Goal: Transaction & Acquisition: Purchase product/service

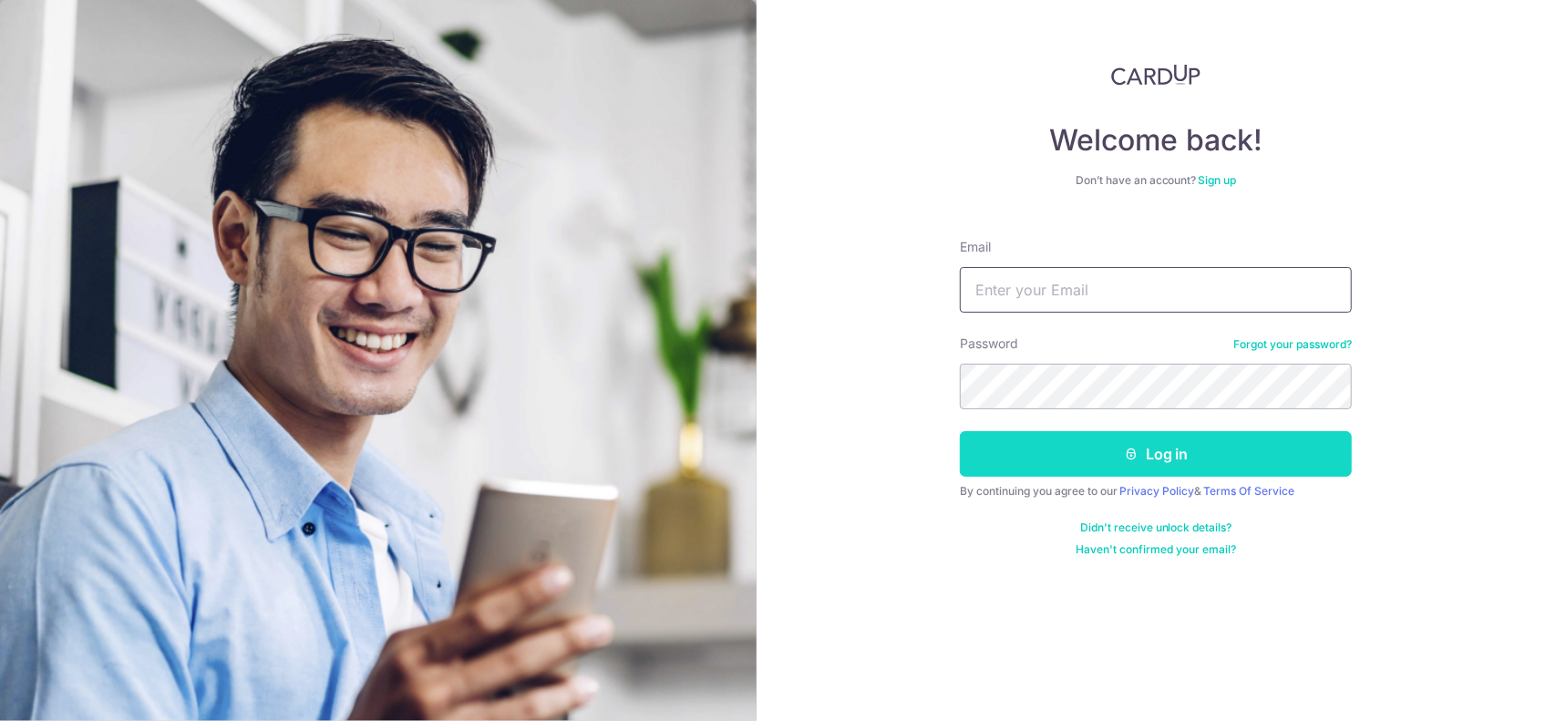
type input "whoisxuyang@gmail.com"
click at [1086, 451] on button "Log in" at bounding box center [1156, 454] width 392 height 46
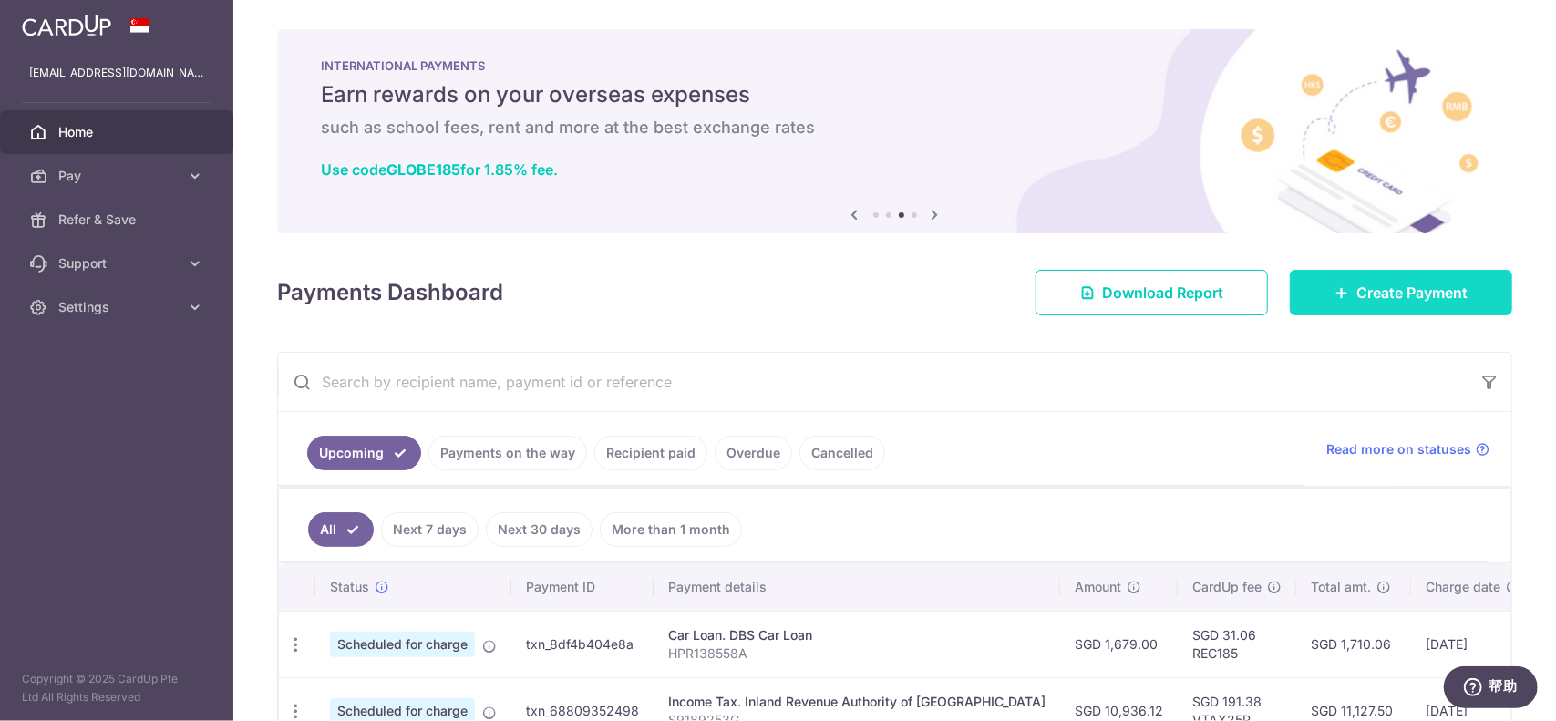
click at [1304, 274] on link "Create Payment" at bounding box center [1401, 293] width 222 height 46
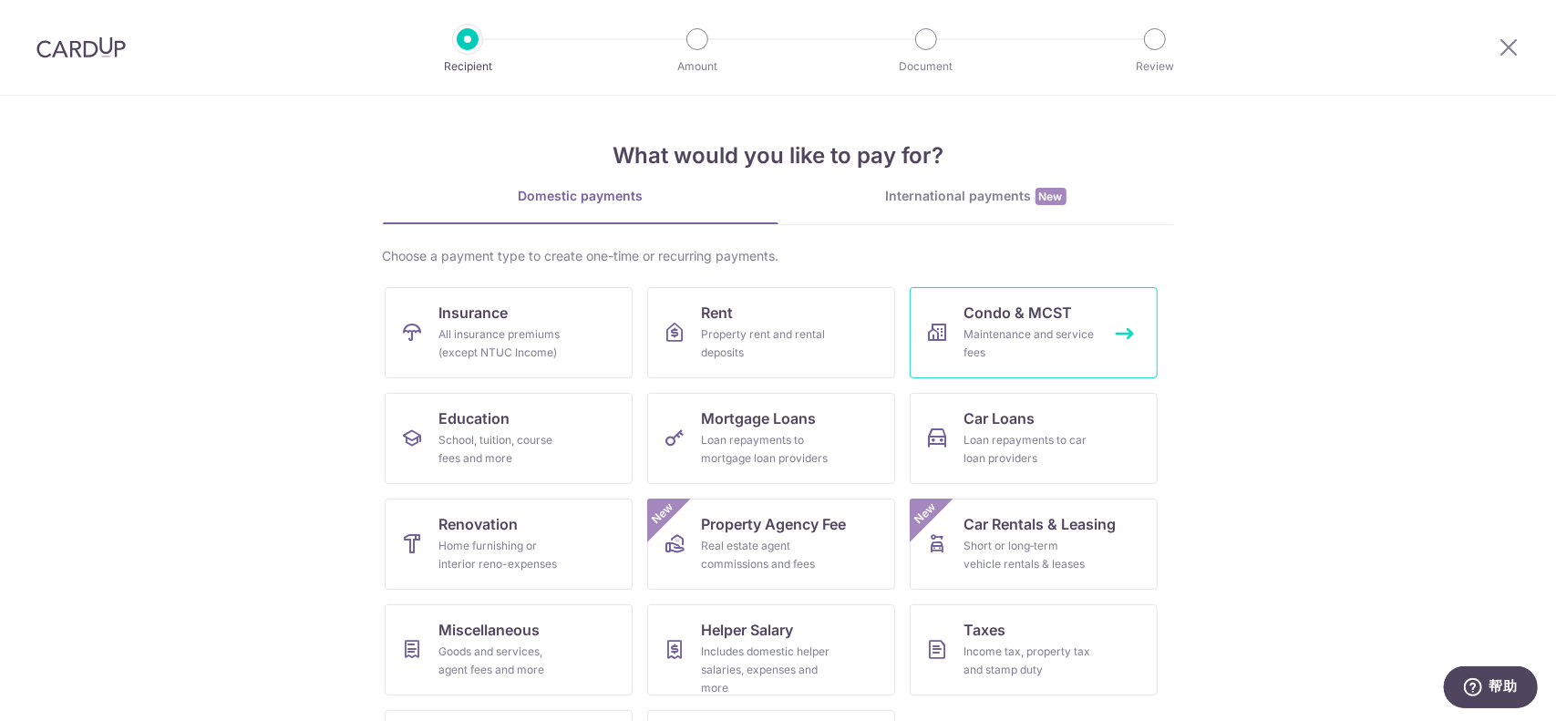
click at [979, 321] on span "Condo & MCST" at bounding box center [1018, 313] width 108 height 22
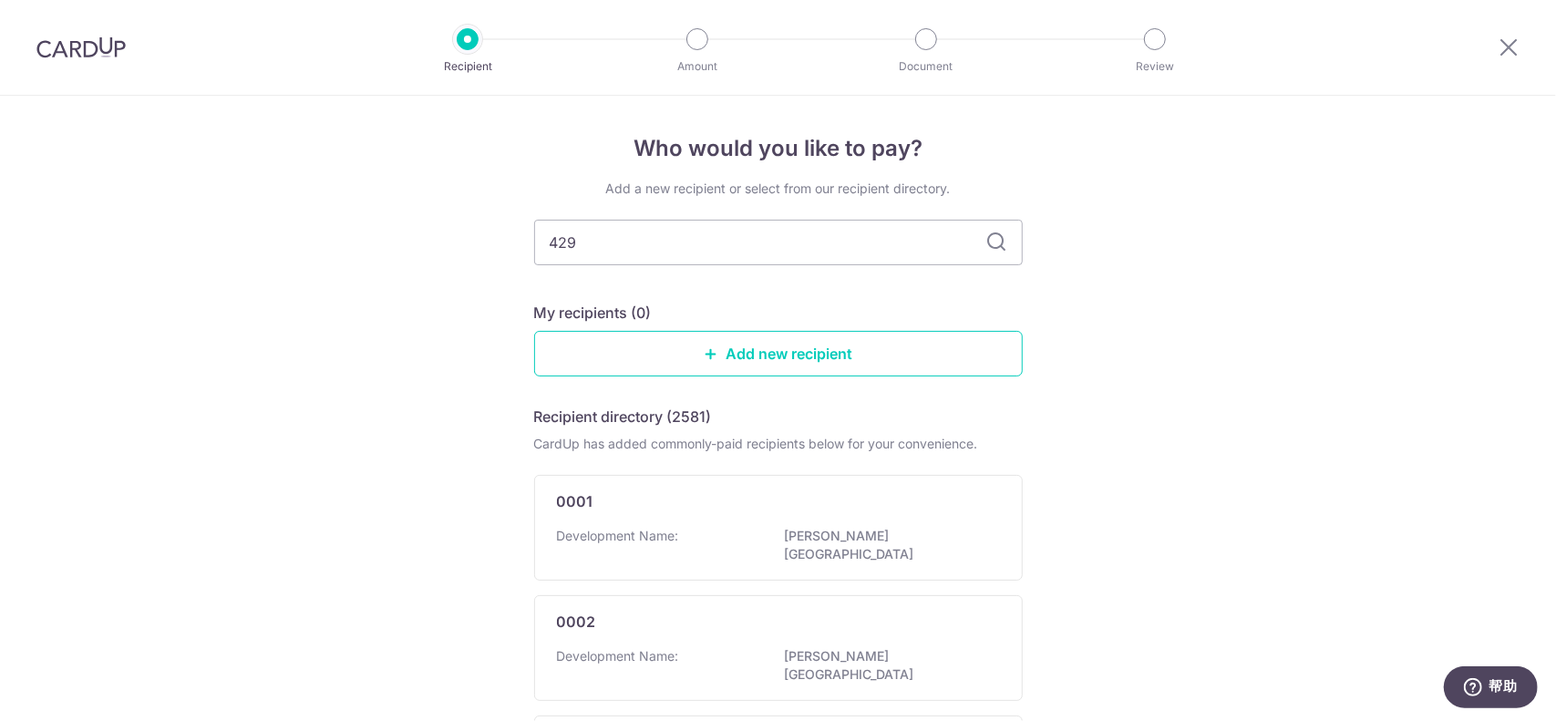
type input "4292"
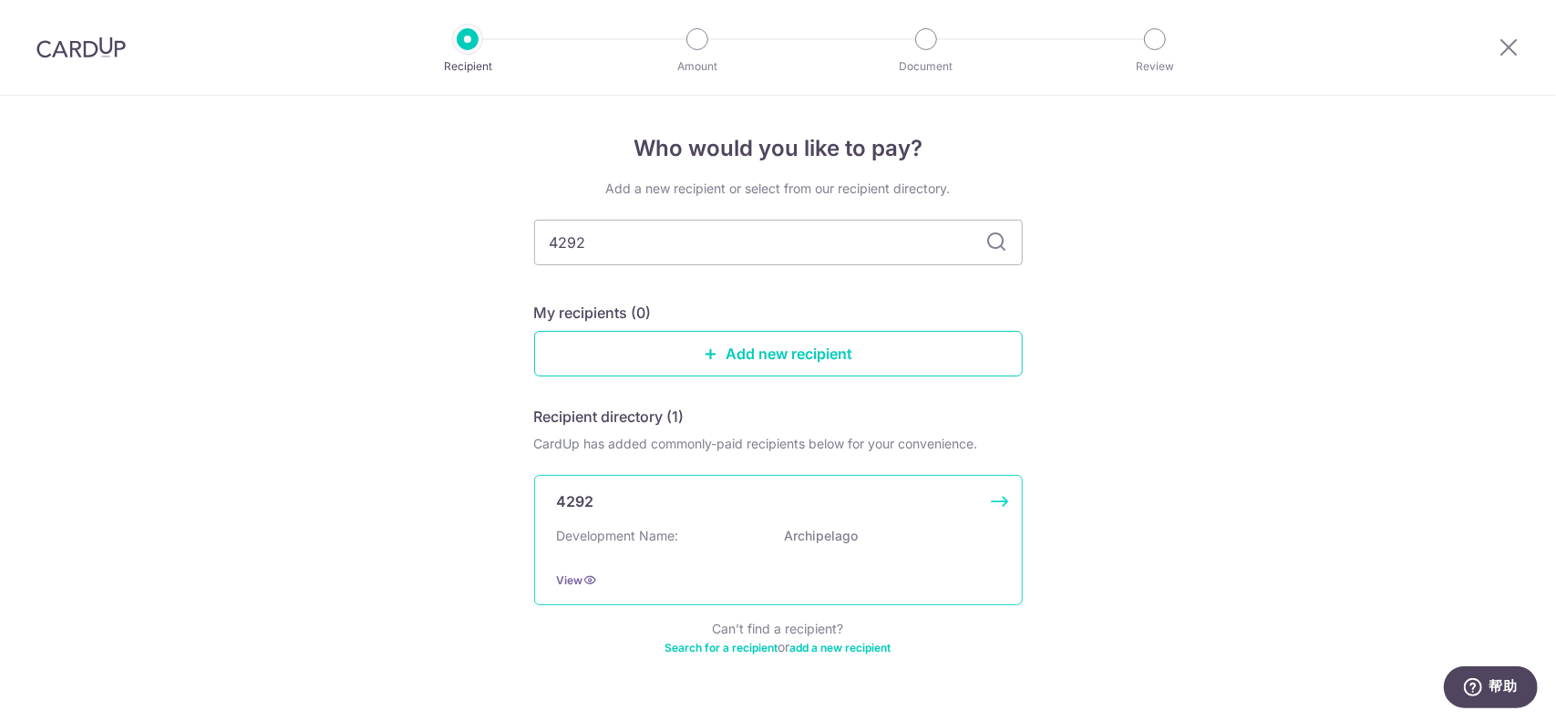
click at [709, 520] on div "4292 Development Name: Archipelago View" at bounding box center [778, 540] width 488 height 130
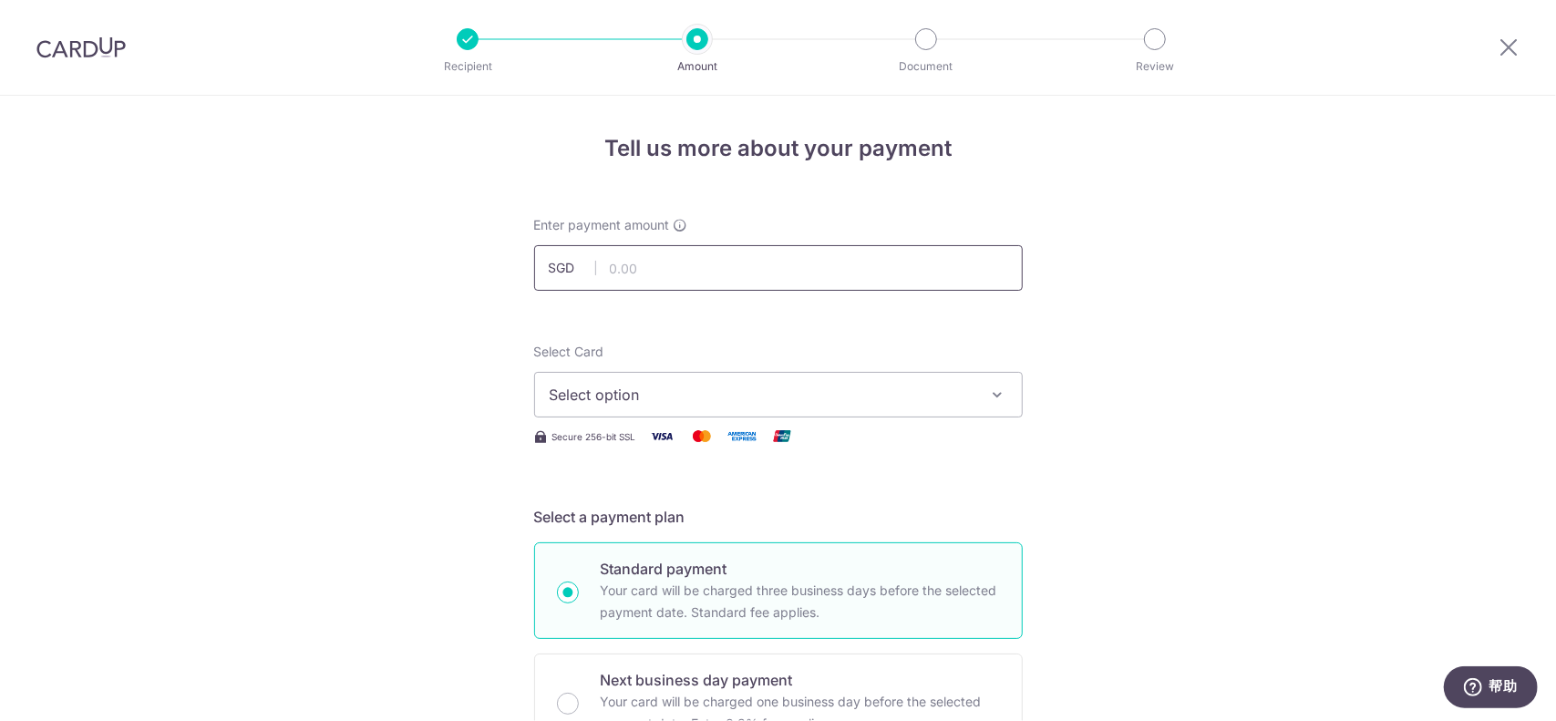
click at [646, 277] on input "text" at bounding box center [778, 268] width 488 height 46
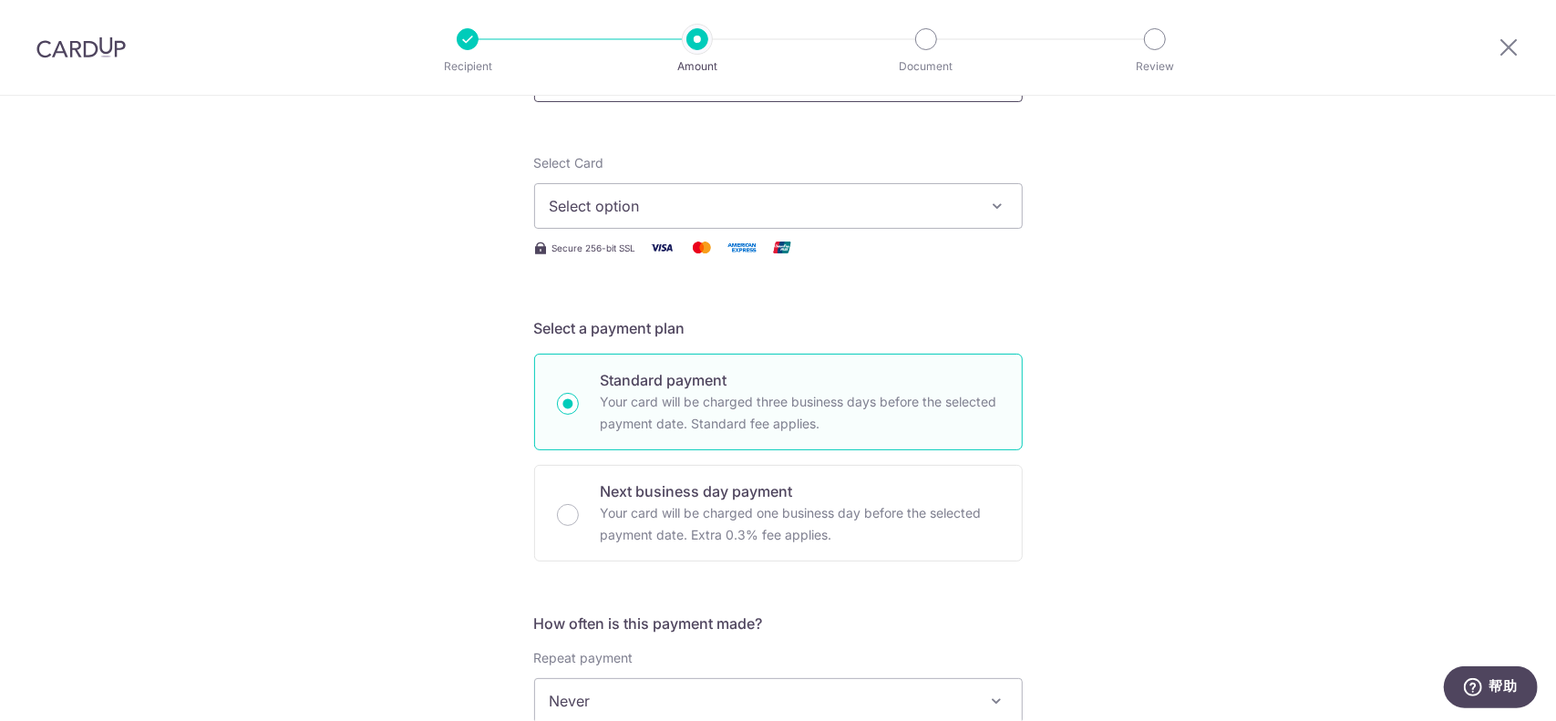
scroll to position [187, 0]
type input "1,649.95"
click at [576, 197] on span "Select option" at bounding box center [762, 208] width 425 height 22
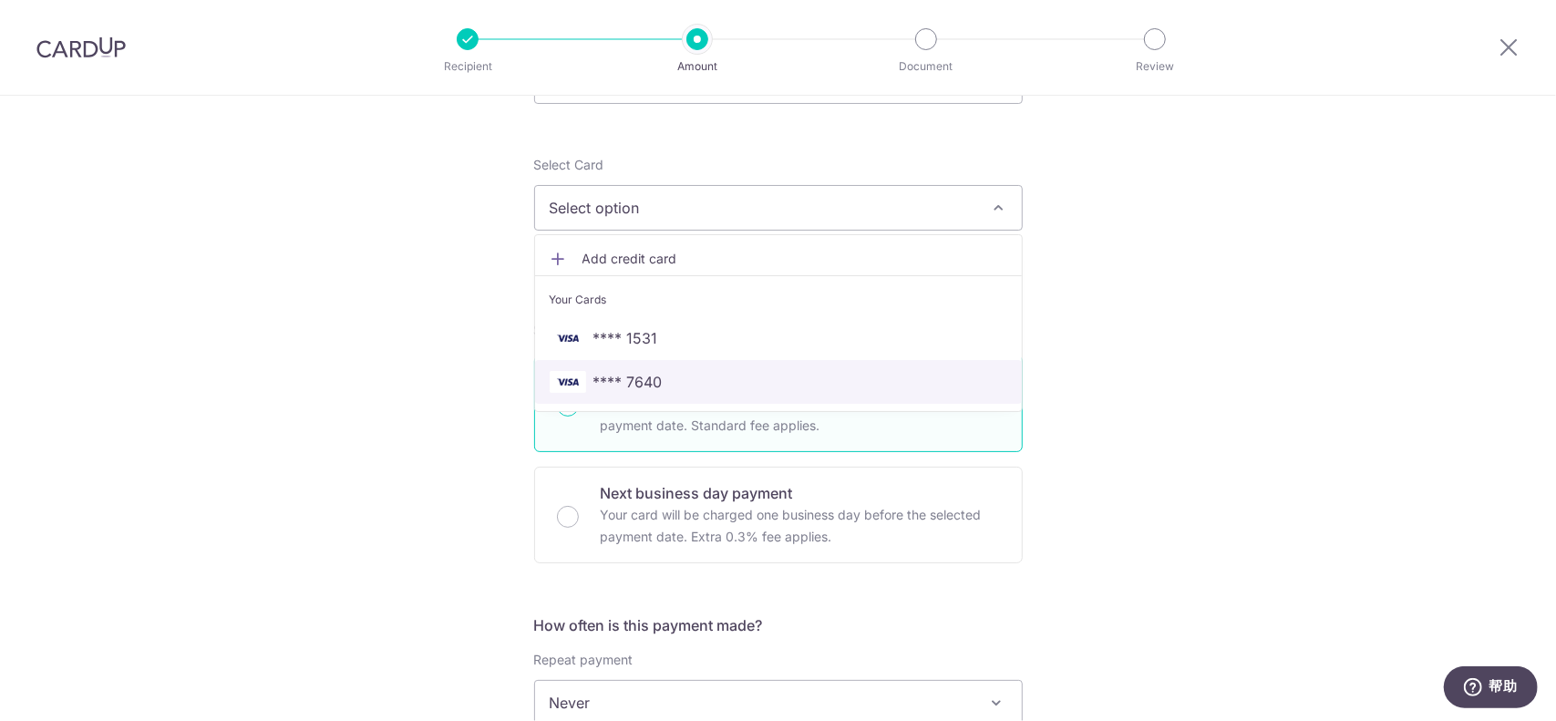
click at [627, 371] on span "**** 7640" at bounding box center [627, 382] width 69 height 22
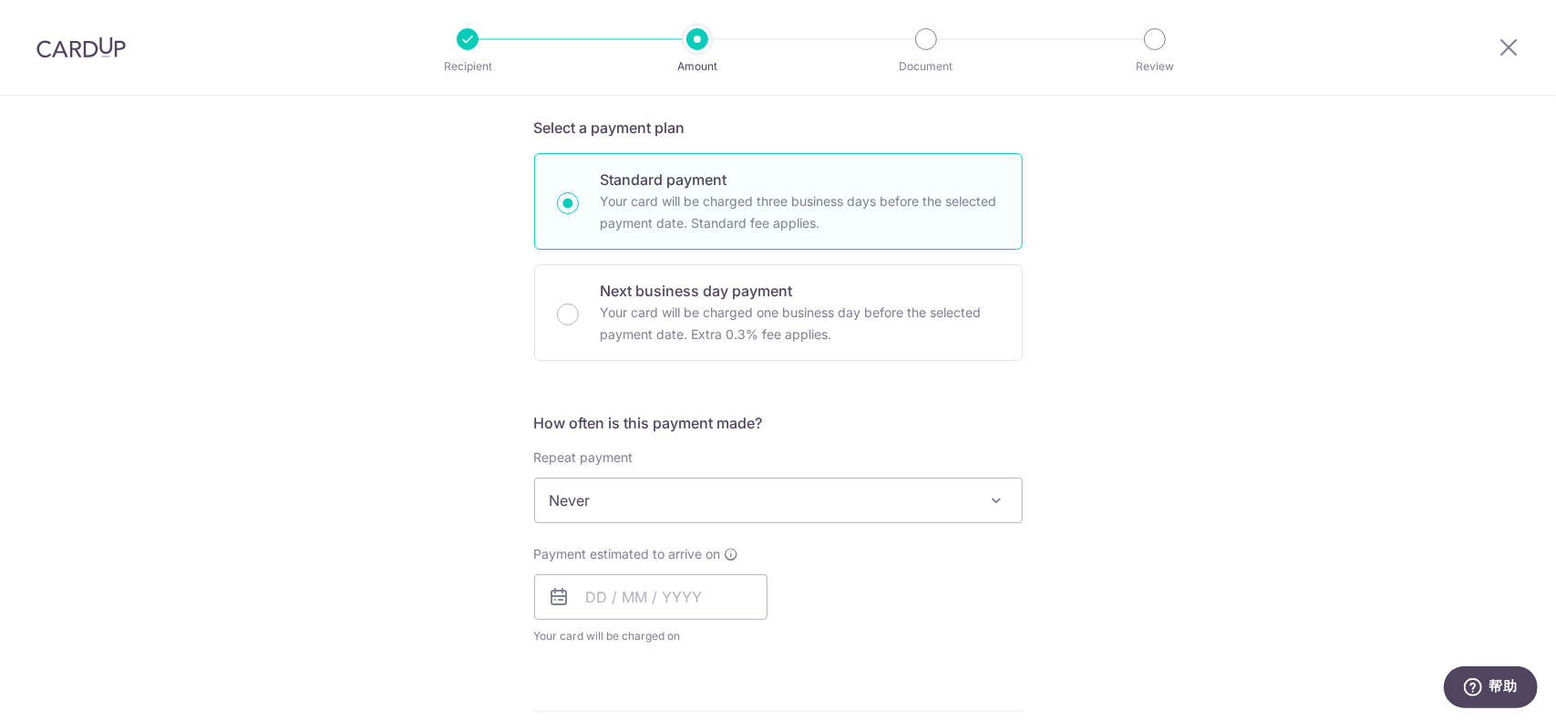
scroll to position [535, 0]
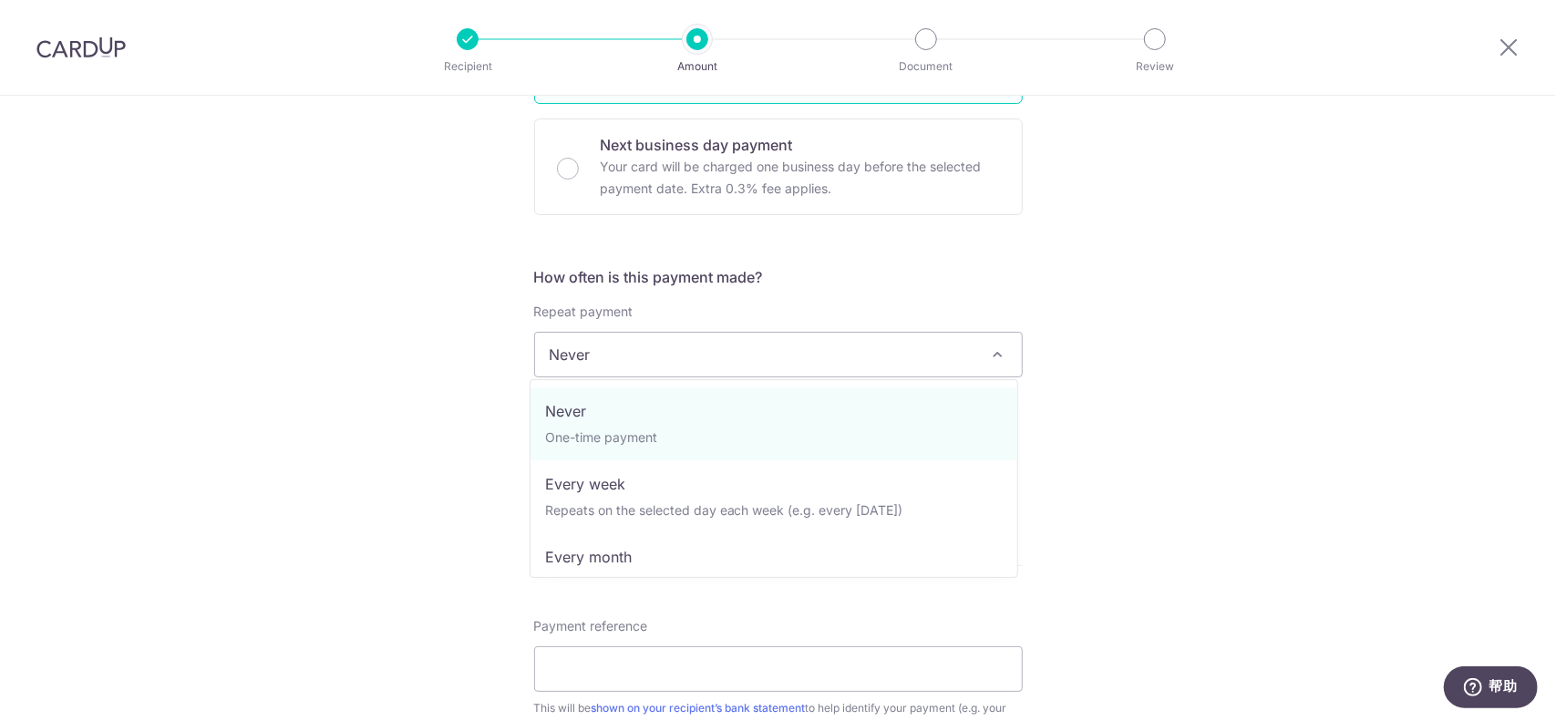
click at [627, 369] on span "Never" at bounding box center [778, 355] width 487 height 44
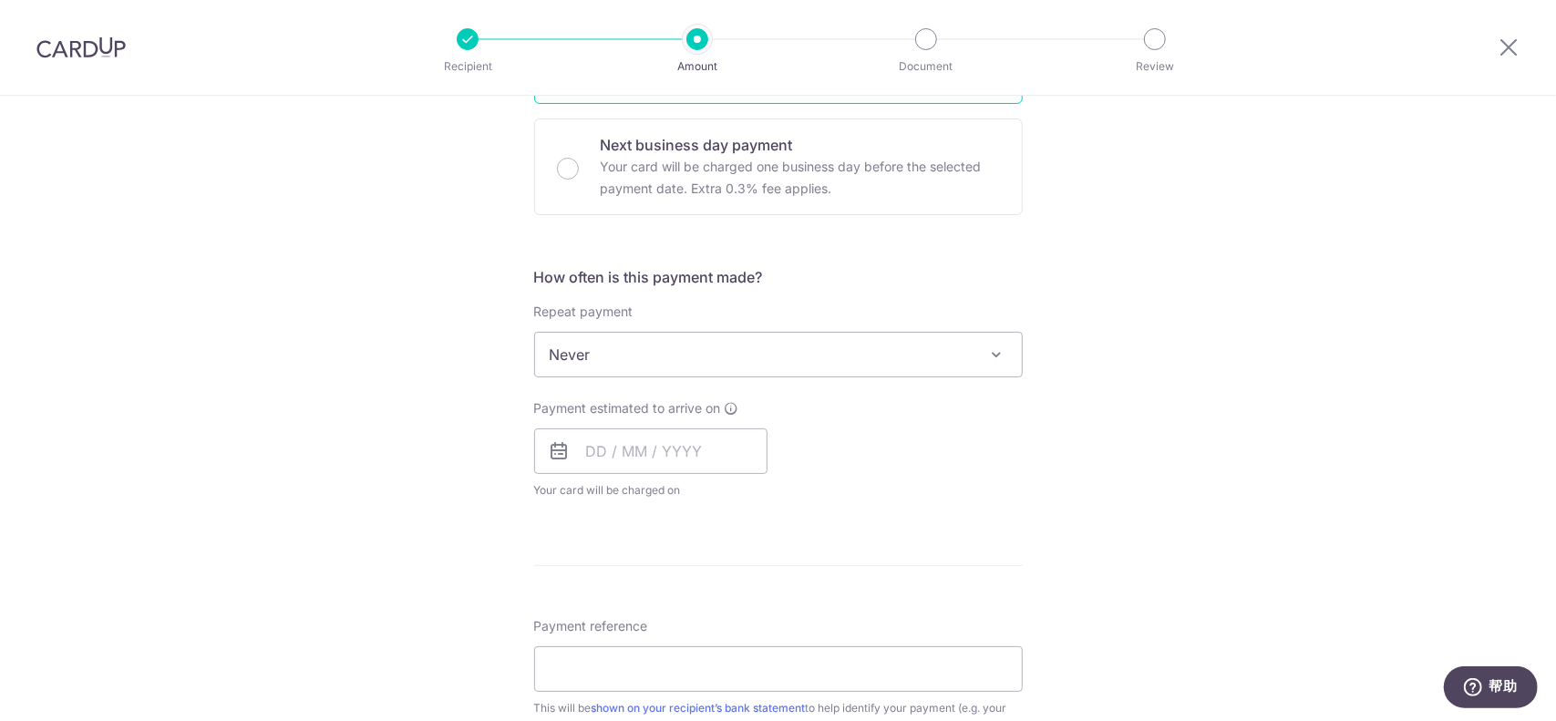
scroll to position [681, 0]
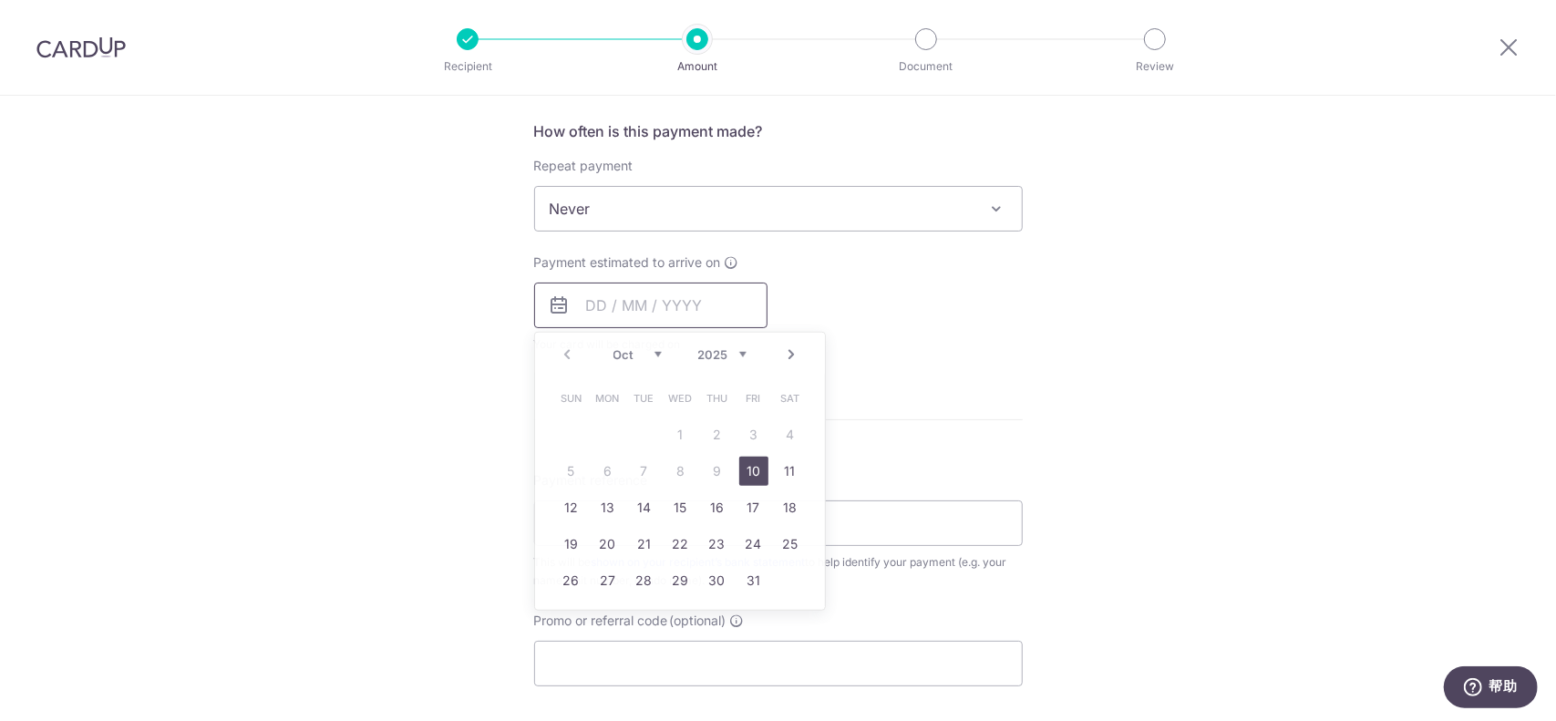
click at [600, 314] on input "text" at bounding box center [650, 306] width 233 height 46
click at [346, 437] on div "Tell us more about your payment Enter payment amount SGD 1,649.95 1649.95 Selec…" at bounding box center [778, 239] width 1556 height 1649
click at [587, 296] on input "text" at bounding box center [650, 306] width 233 height 46
click at [745, 471] on link "10" at bounding box center [753, 471] width 29 height 29
type input "10/10/2025"
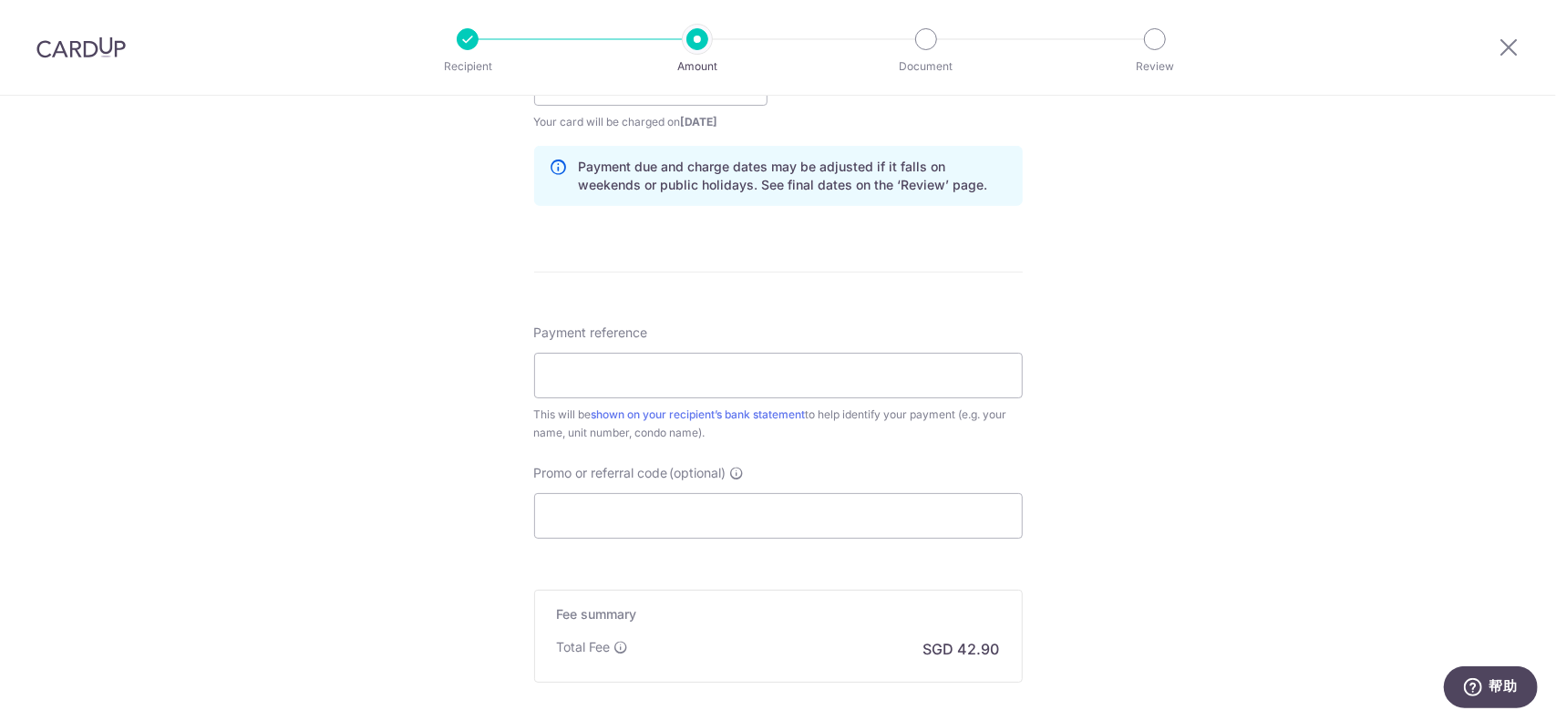
scroll to position [904, 0]
click at [659, 390] on input "Payment reference" at bounding box center [778, 375] width 488 height 46
type input "ACP039 XU YANG"
click at [617, 504] on input "Promo or referral code (optional)" at bounding box center [778, 515] width 488 height 46
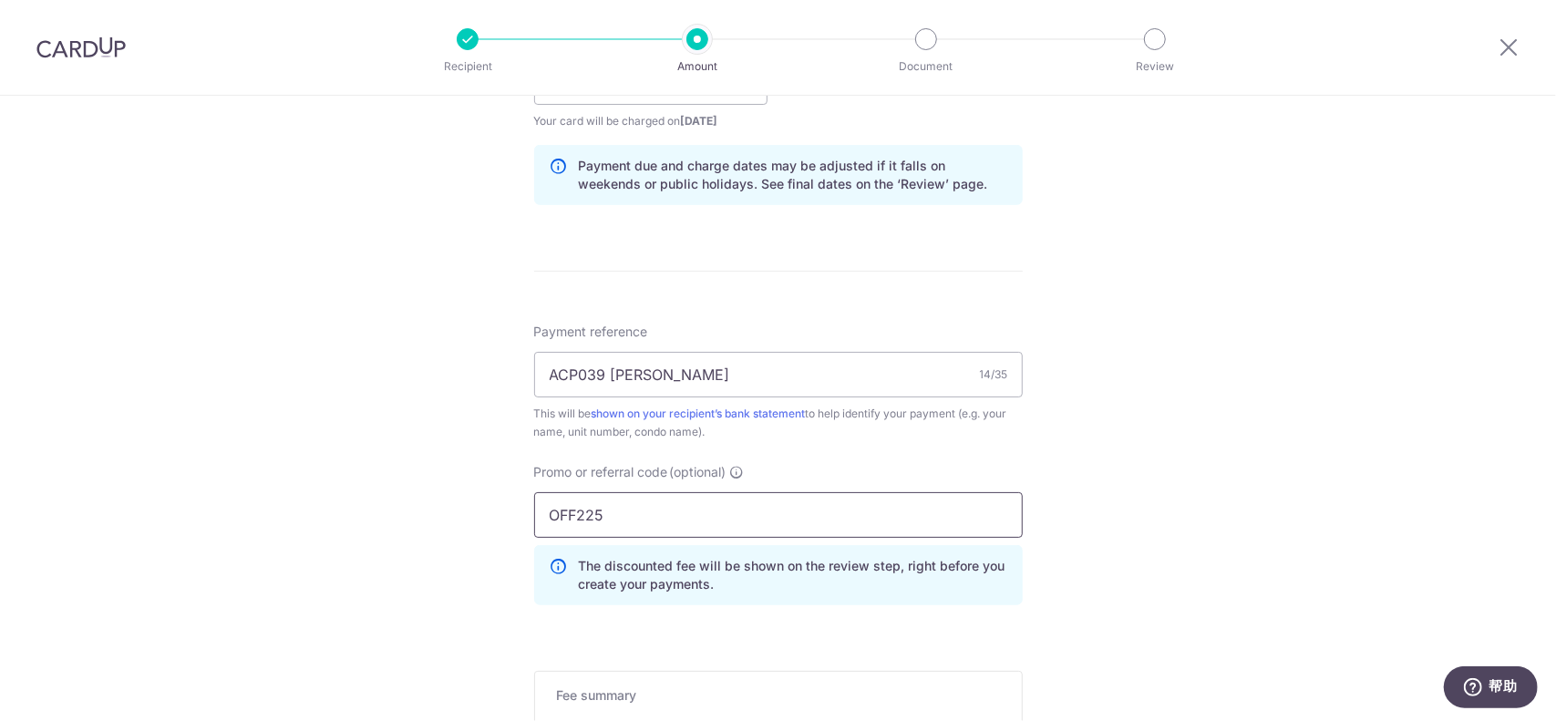
scroll to position [1175, 0]
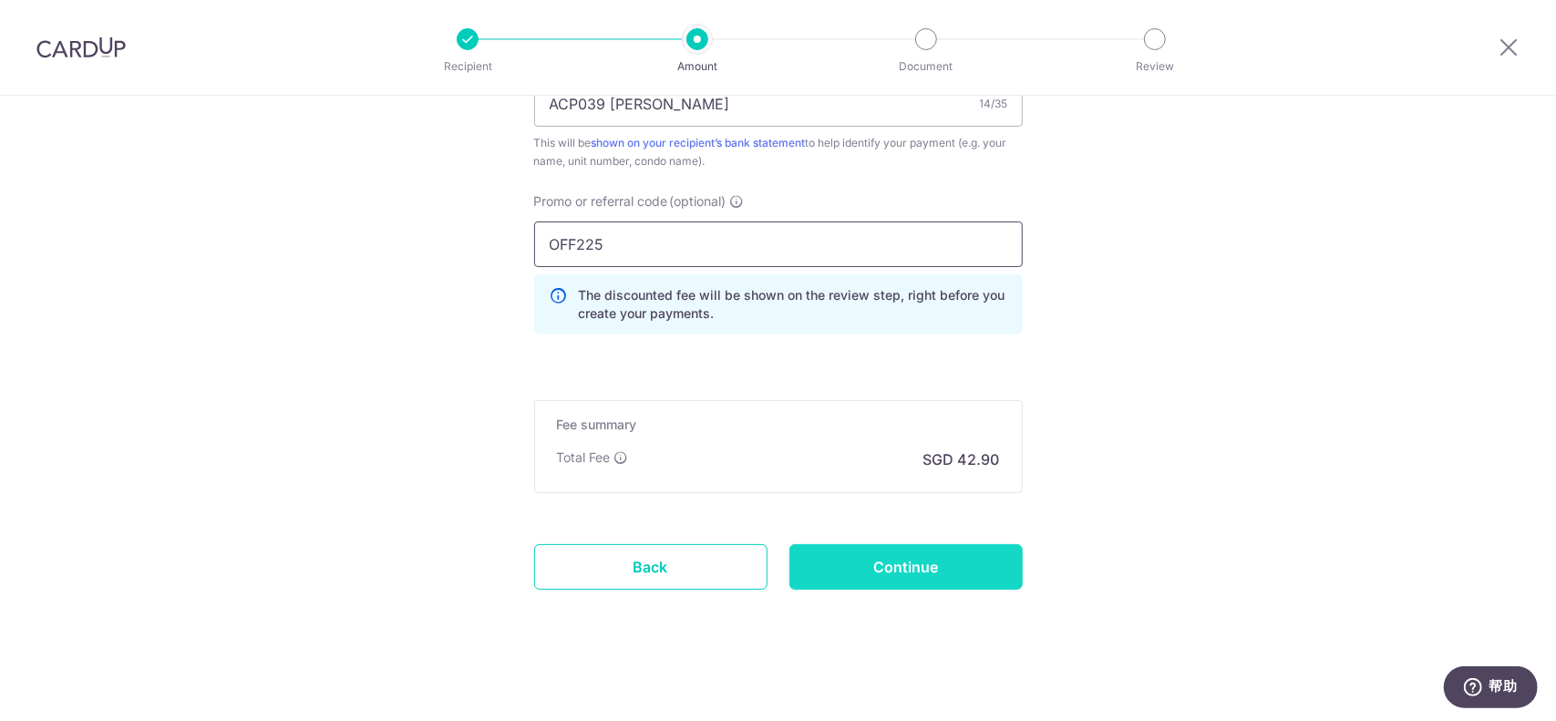
type input "OFF225"
click at [849, 566] on input "Continue" at bounding box center [905, 567] width 233 height 46
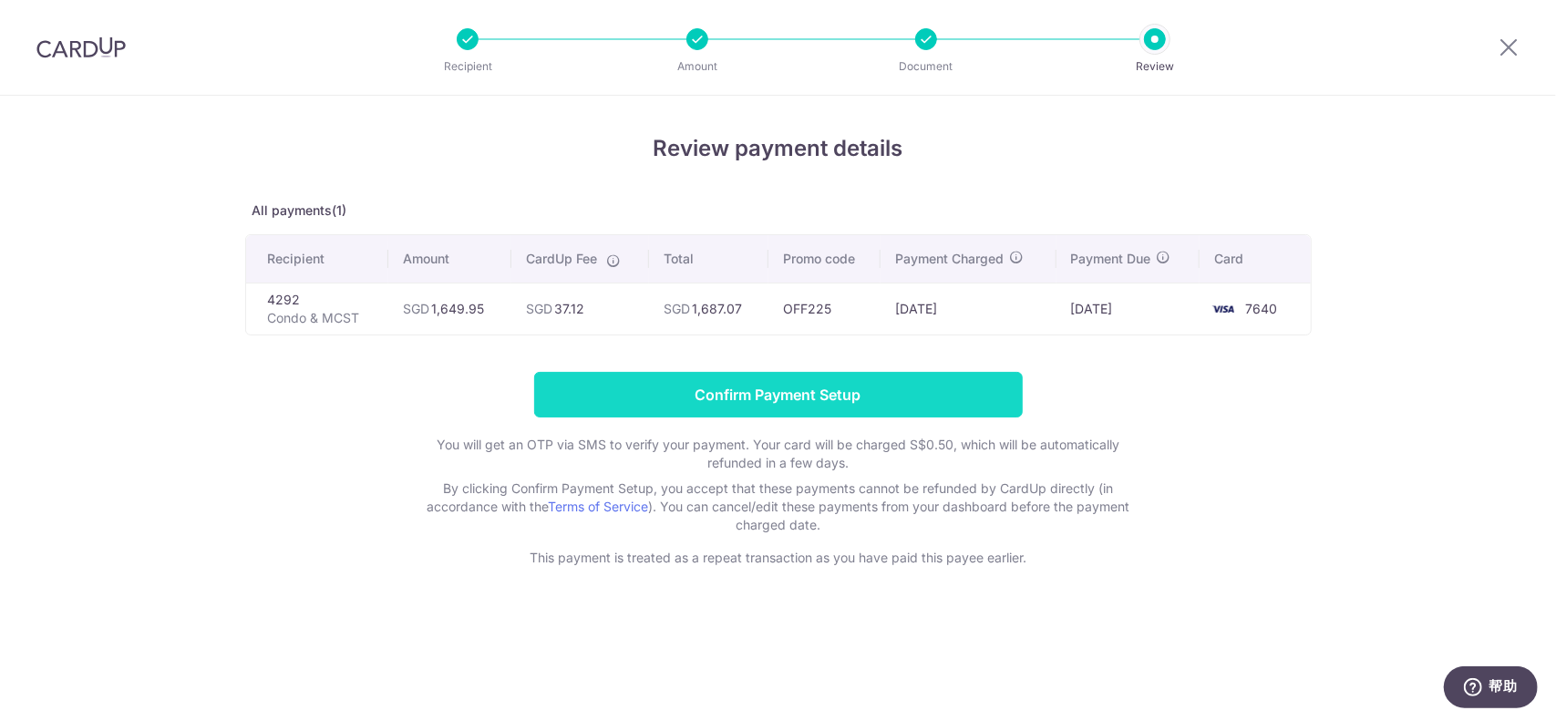
click at [769, 404] on input "Confirm Payment Setup" at bounding box center [778, 395] width 488 height 46
